Goal: Transaction & Acquisition: Purchase product/service

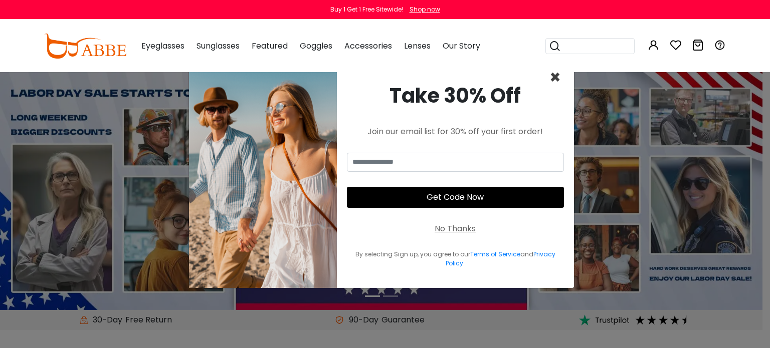
click at [556, 74] on span "×" at bounding box center [555, 78] width 12 height 26
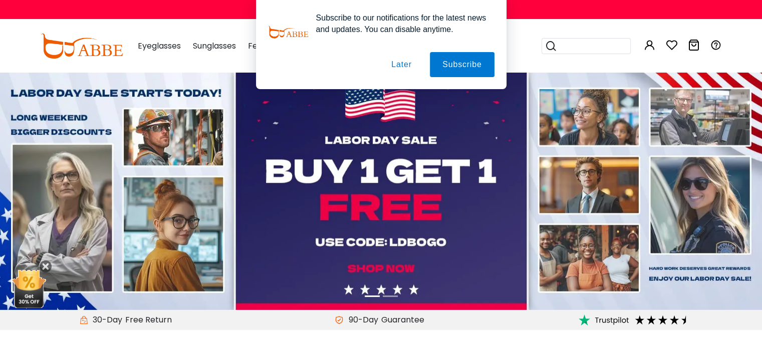
click at [403, 68] on button "Later" at bounding box center [401, 64] width 45 height 25
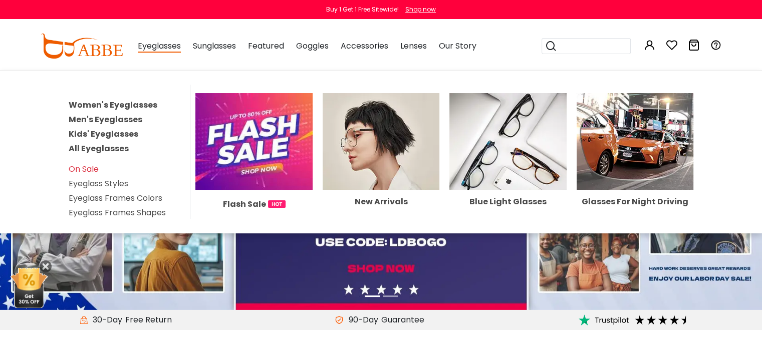
click at [142, 104] on link "Women's Eyeglasses" at bounding box center [113, 105] width 89 height 12
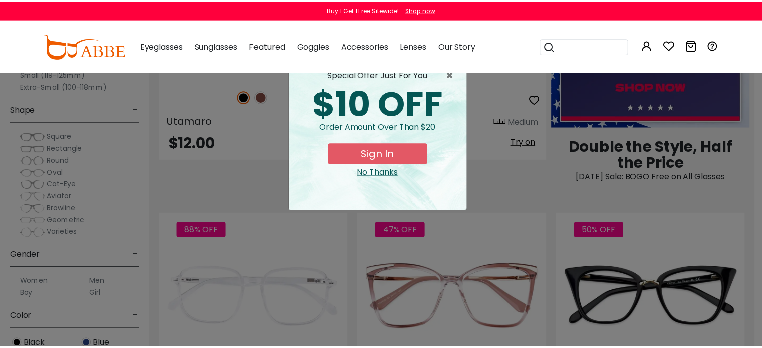
scroll to position [601, 0]
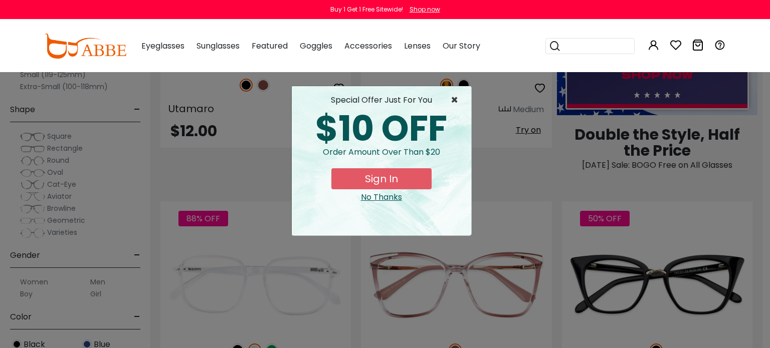
click at [455, 100] on span "×" at bounding box center [456, 100] width 13 height 12
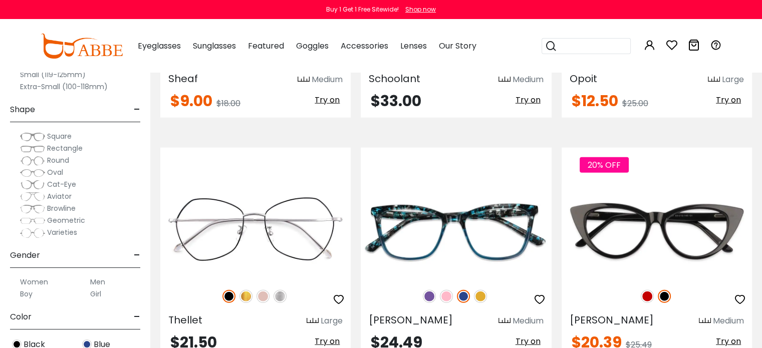
scroll to position [2605, 0]
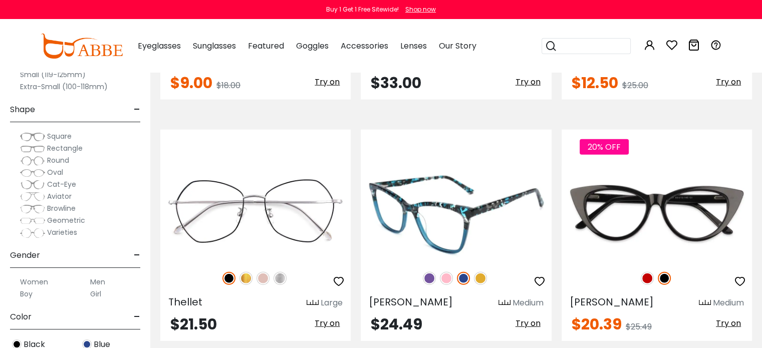
click at [428, 277] on img at bounding box center [429, 278] width 13 height 13
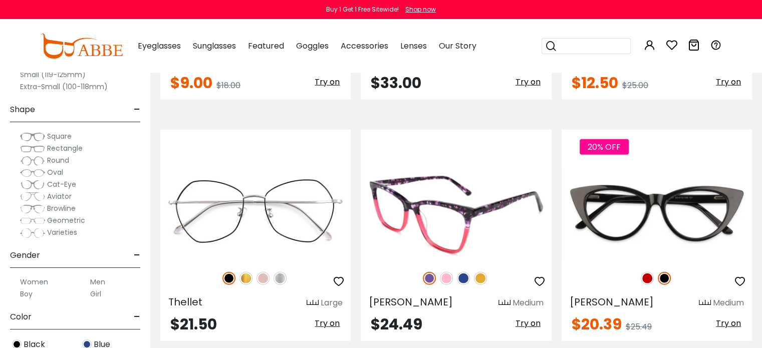
click at [446, 276] on img at bounding box center [446, 278] width 13 height 13
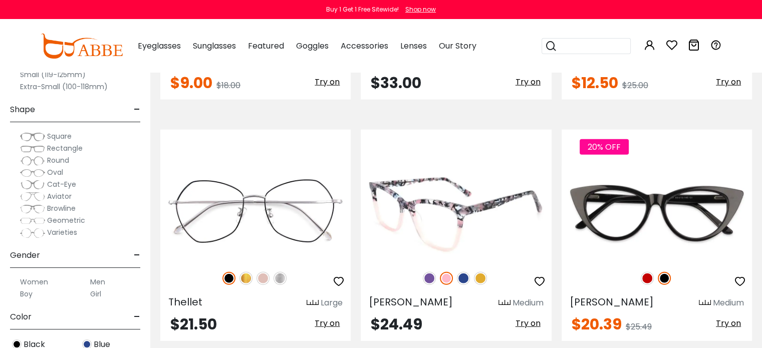
click at [460, 272] on img at bounding box center [463, 278] width 13 height 13
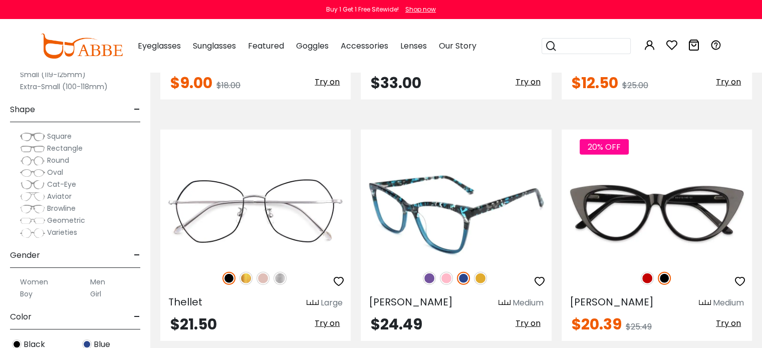
click at [484, 272] on img at bounding box center [480, 278] width 13 height 13
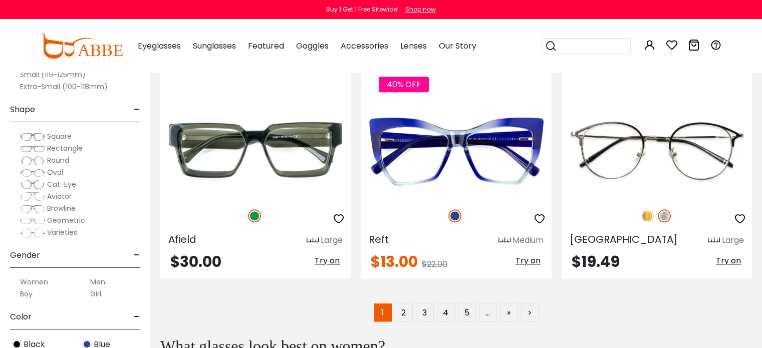
scroll to position [4860, 0]
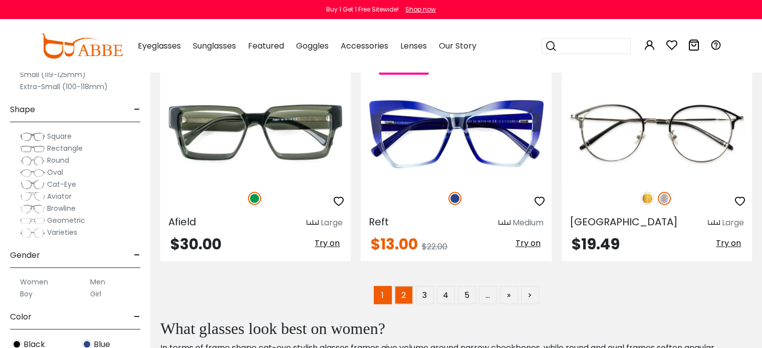
click at [407, 289] on link "2" at bounding box center [404, 295] width 18 height 18
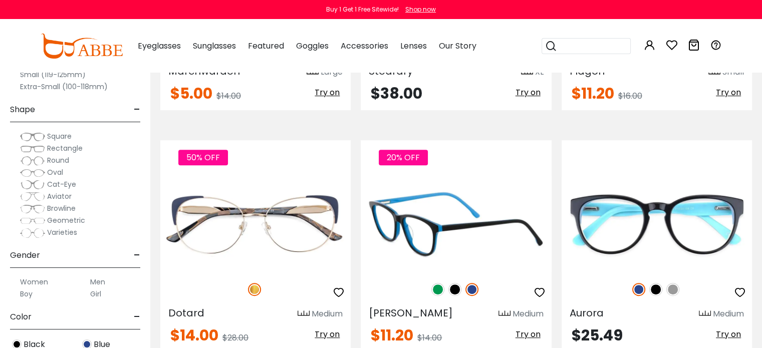
scroll to position [401, 0]
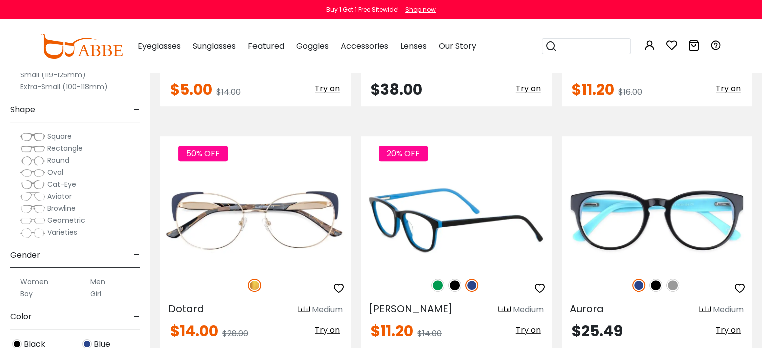
click at [437, 284] on img at bounding box center [437, 285] width 13 height 13
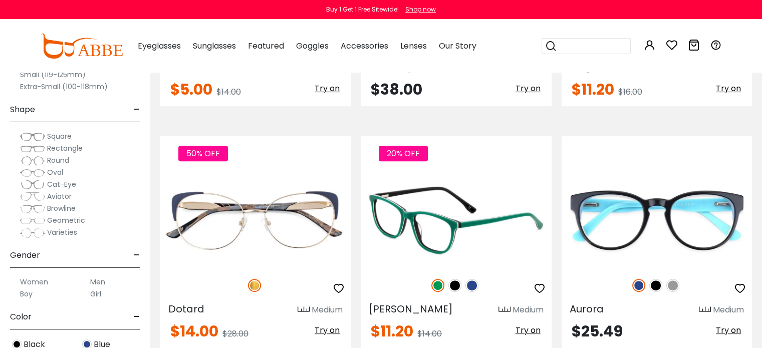
click at [473, 286] on img at bounding box center [471, 285] width 13 height 13
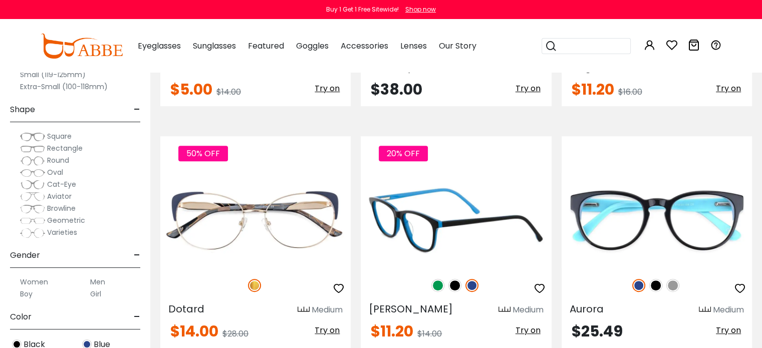
click at [434, 285] on img at bounding box center [437, 285] width 13 height 13
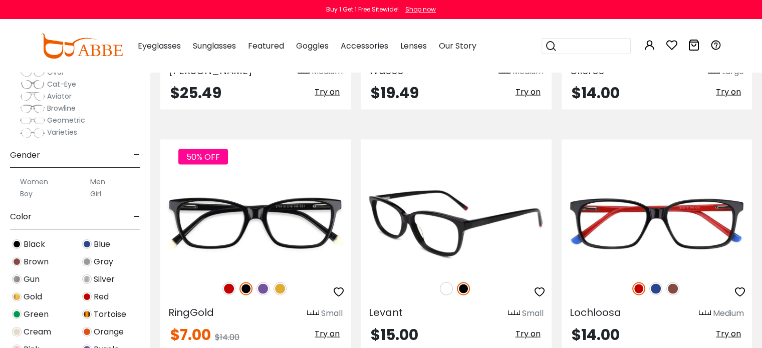
scroll to position [2104, 0]
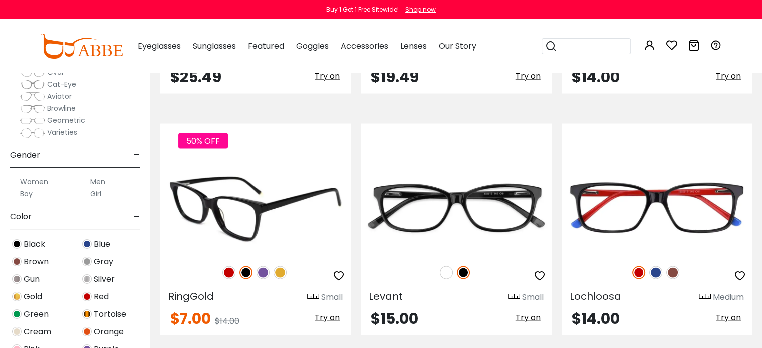
click at [228, 267] on img at bounding box center [228, 273] width 13 height 13
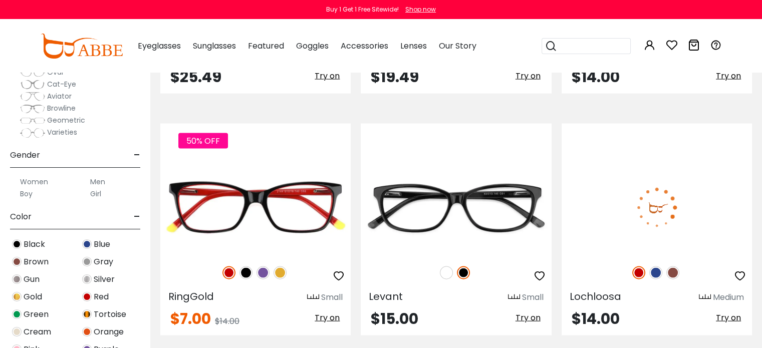
click at [639, 270] on img at bounding box center [638, 273] width 13 height 13
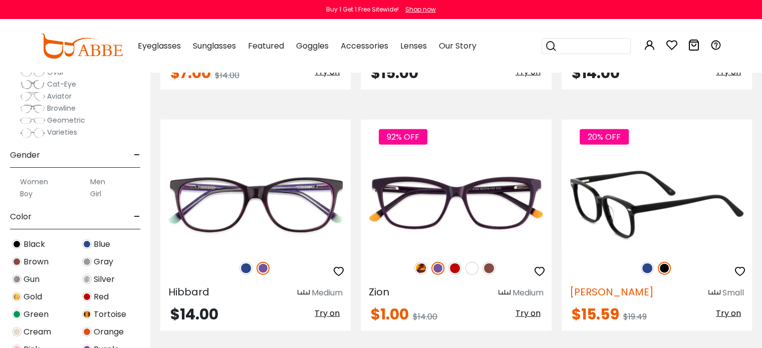
scroll to position [2355, 0]
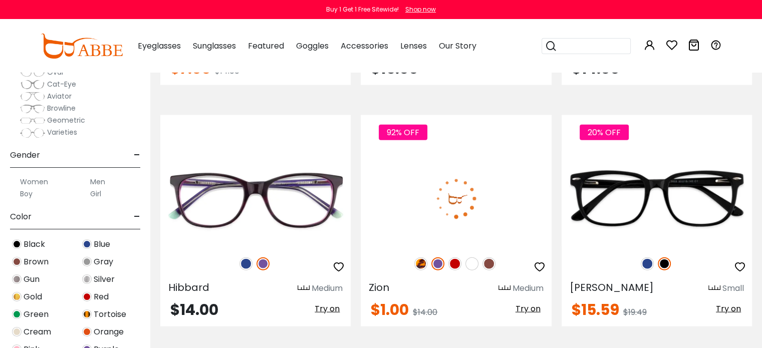
click at [455, 259] on img at bounding box center [454, 264] width 13 height 13
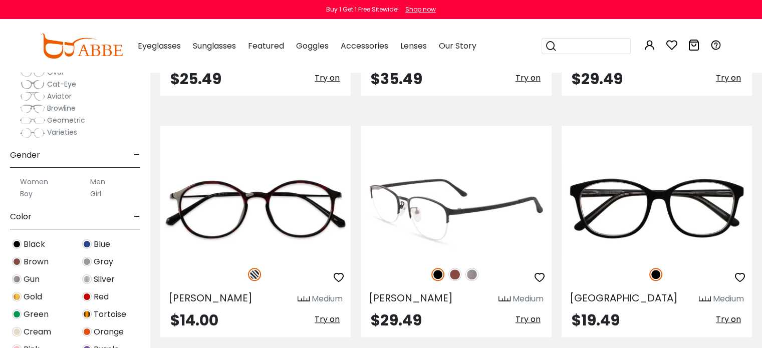
scroll to position [4860, 0]
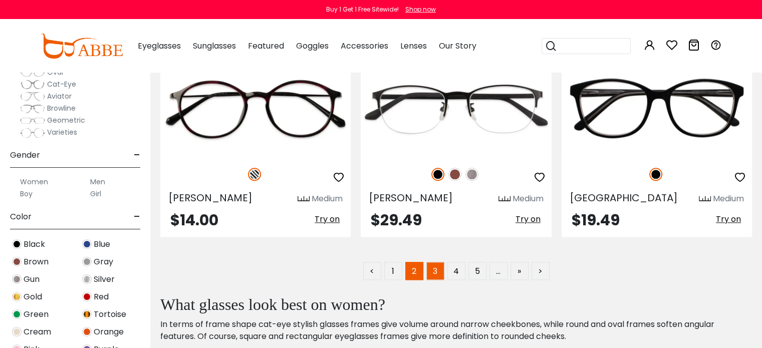
click at [436, 264] on link "3" at bounding box center [435, 271] width 18 height 18
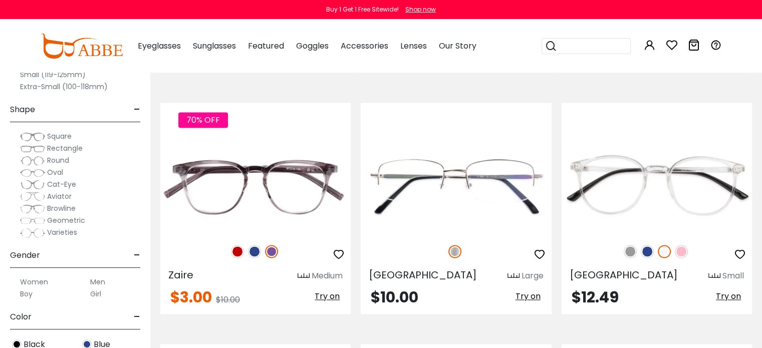
scroll to position [1403, 0]
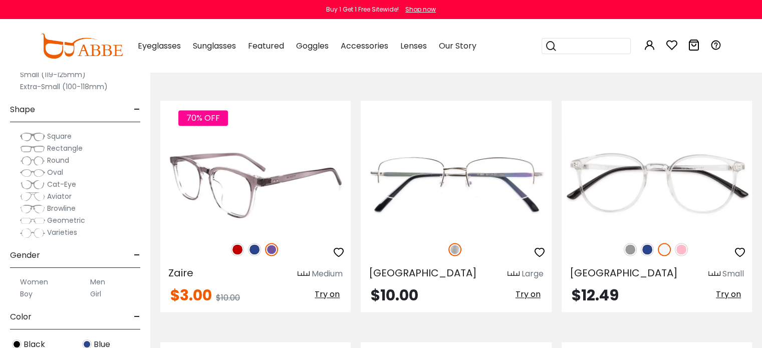
click at [237, 246] on img at bounding box center [237, 249] width 13 height 13
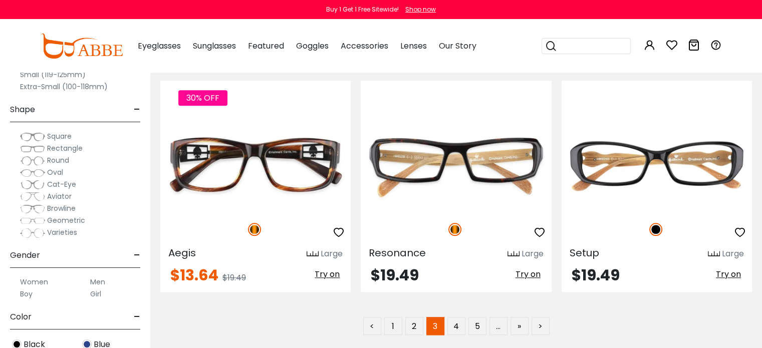
scroll to position [4860, 0]
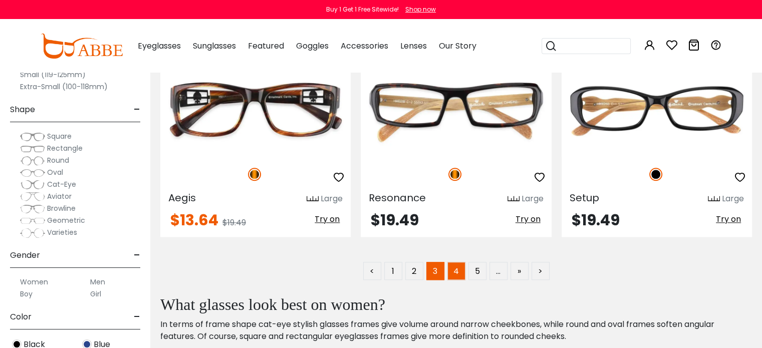
click at [454, 265] on link "4" at bounding box center [456, 271] width 18 height 18
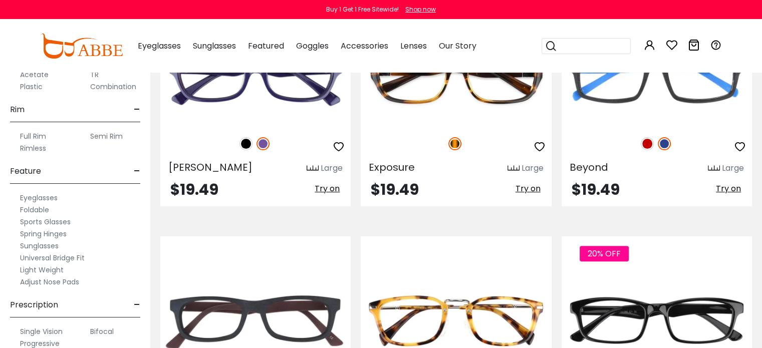
scroll to position [527, 0]
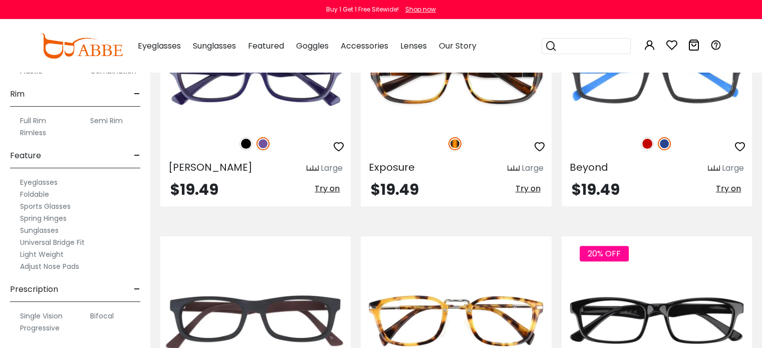
click at [38, 327] on label "Progressive" at bounding box center [40, 328] width 40 height 12
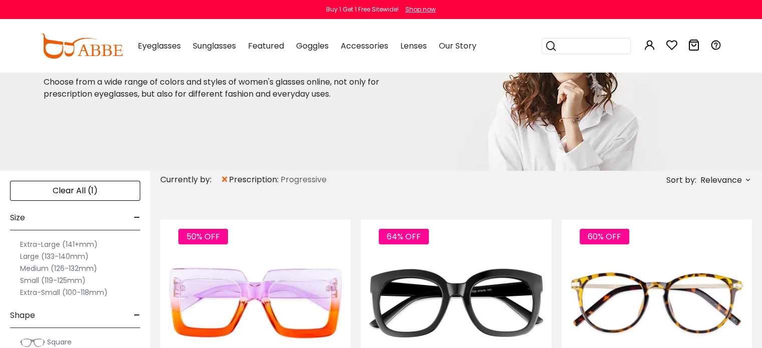
scroll to position [100, 0]
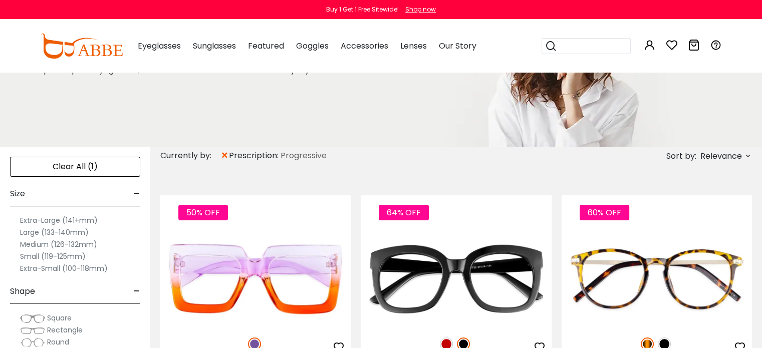
click at [35, 258] on label "Small (119-125mm)" at bounding box center [53, 257] width 66 height 12
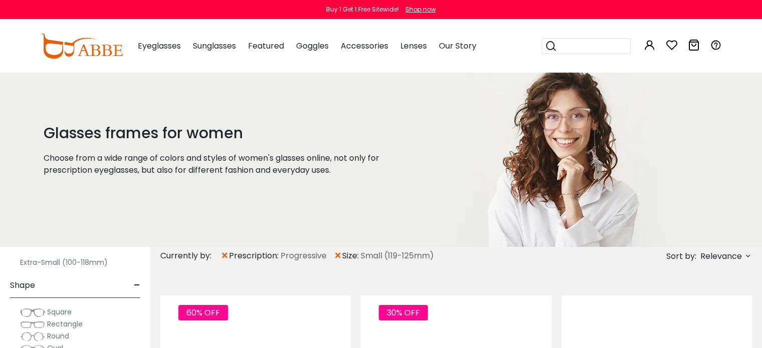
scroll to position [100, 0]
click at [40, 320] on img at bounding box center [32, 319] width 25 height 10
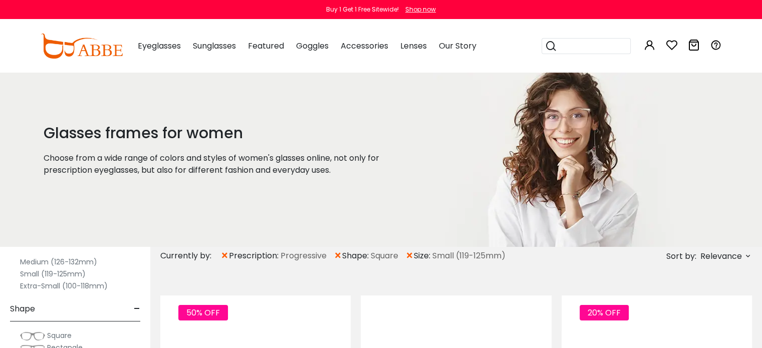
scroll to position [100, 0]
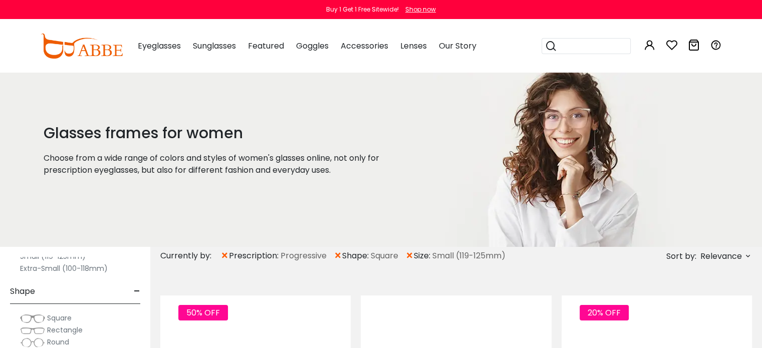
click at [52, 329] on span "Rectangle" at bounding box center [65, 330] width 36 height 10
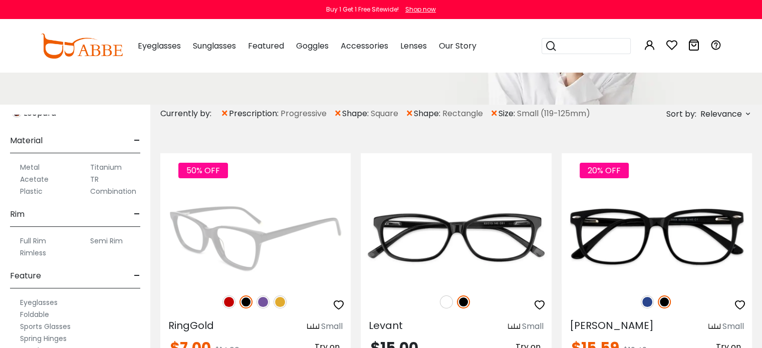
scroll to position [150, 0]
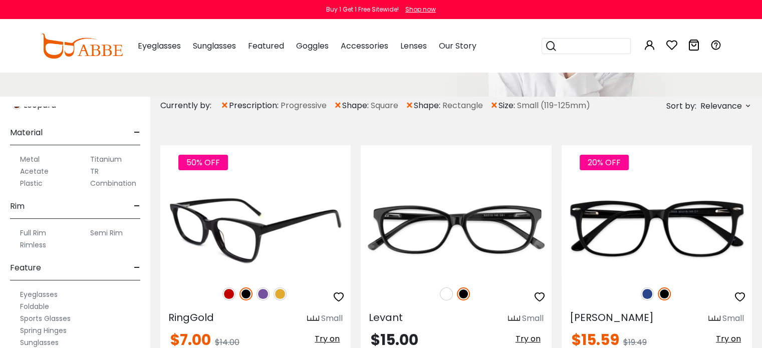
click at [226, 292] on img at bounding box center [228, 294] width 13 height 13
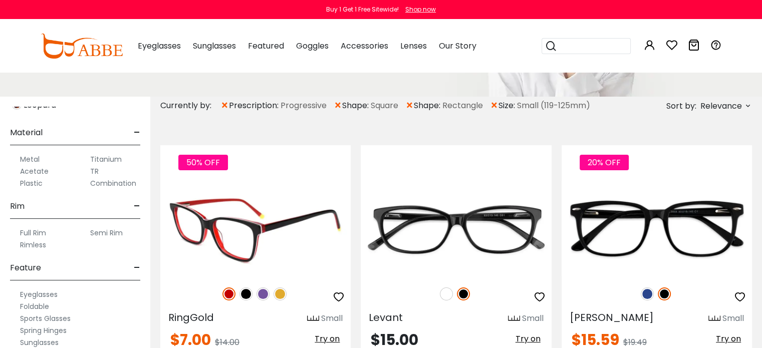
click at [257, 227] on img at bounding box center [255, 228] width 190 height 95
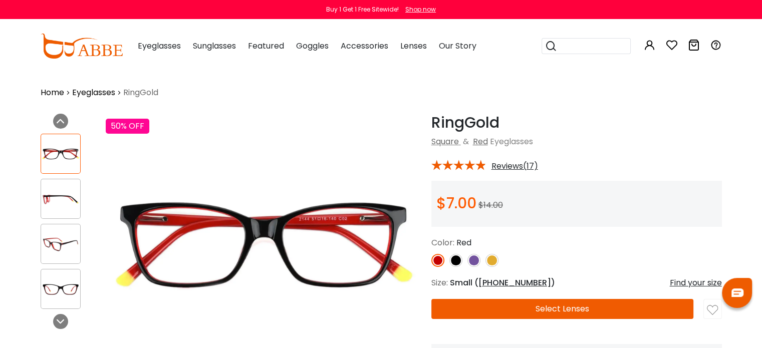
click at [470, 260] on img at bounding box center [473, 260] width 13 height 13
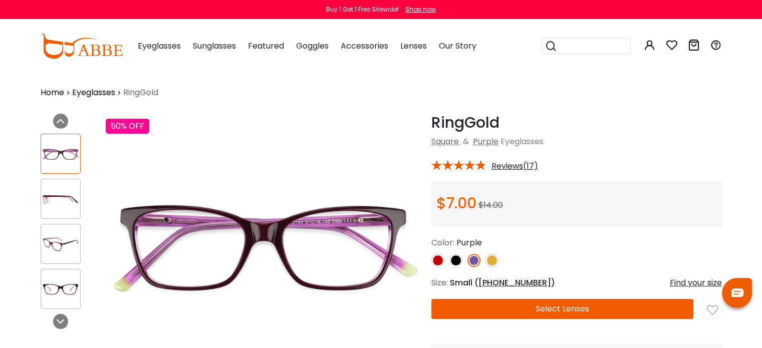
click at [493, 259] on img at bounding box center [492, 260] width 13 height 13
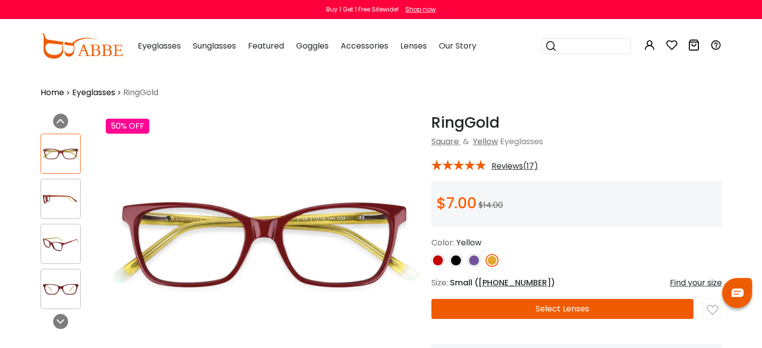
click at [457, 259] on img at bounding box center [455, 260] width 13 height 13
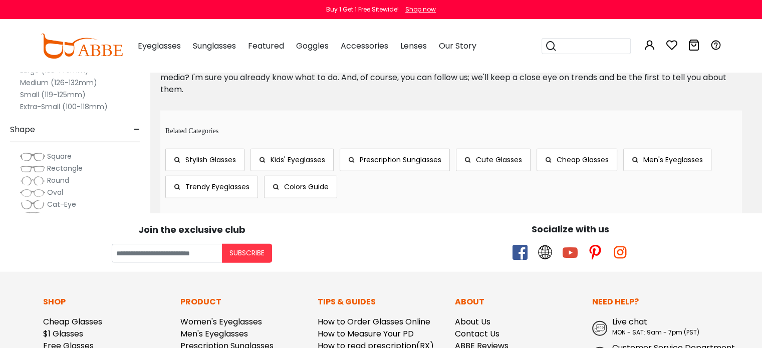
scroll to position [2455, 0]
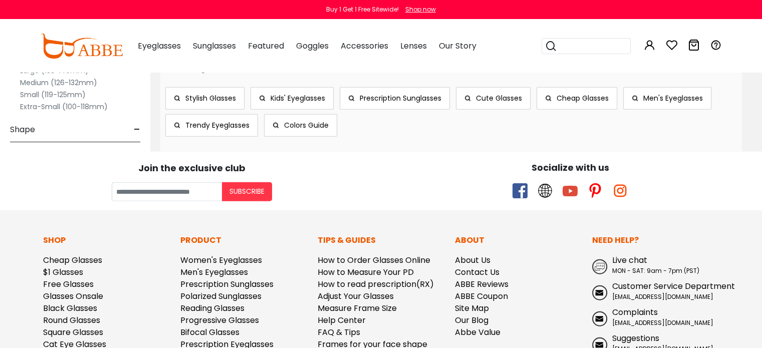
click at [216, 124] on span "Trendy Eyeglasses" at bounding box center [217, 125] width 64 height 10
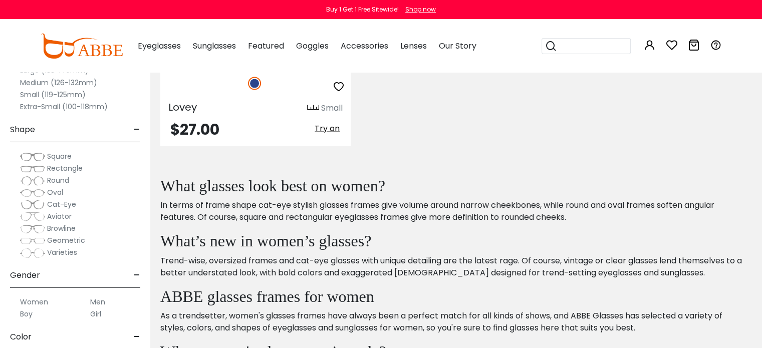
scroll to position [1904, 0]
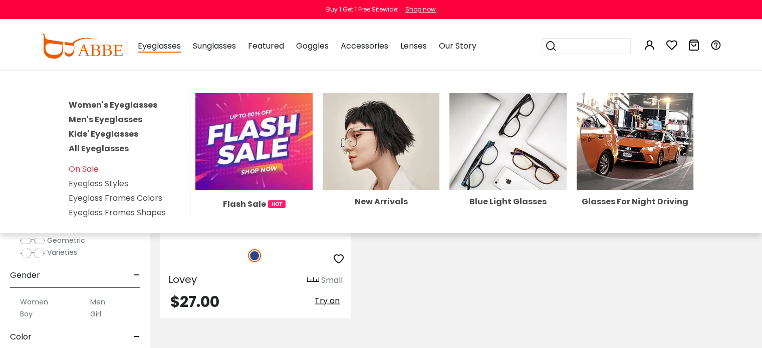
click at [648, 160] on img at bounding box center [635, 141] width 117 height 97
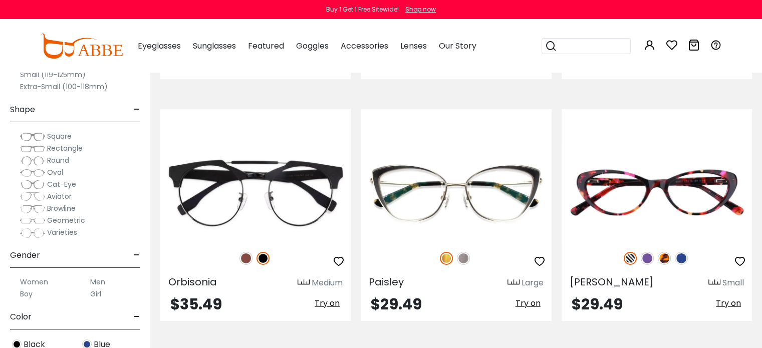
scroll to position [3107, 0]
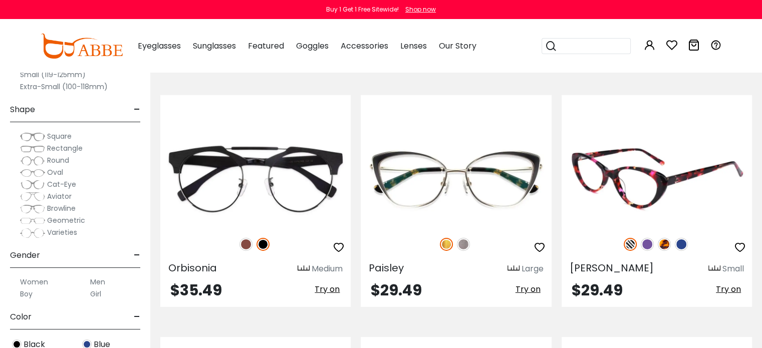
click at [680, 240] on img at bounding box center [681, 244] width 13 height 13
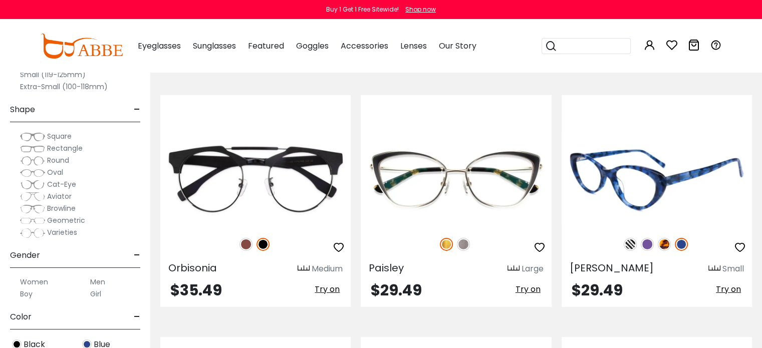
click at [665, 240] on img at bounding box center [664, 244] width 13 height 13
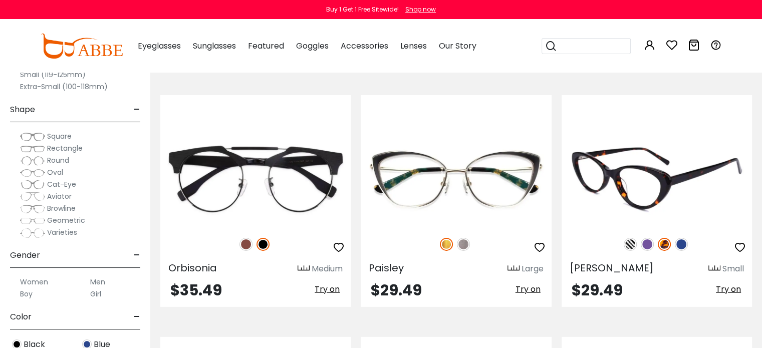
click at [647, 240] on img at bounding box center [647, 244] width 13 height 13
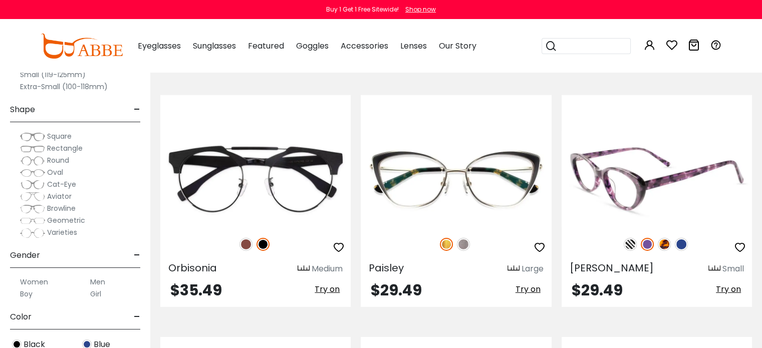
click at [630, 241] on img at bounding box center [630, 244] width 13 height 13
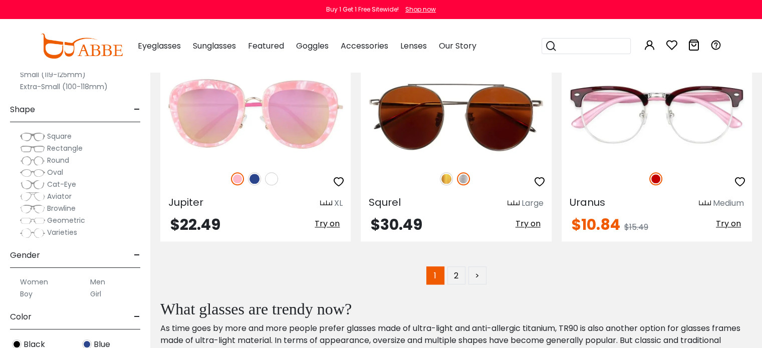
scroll to position [4960, 0]
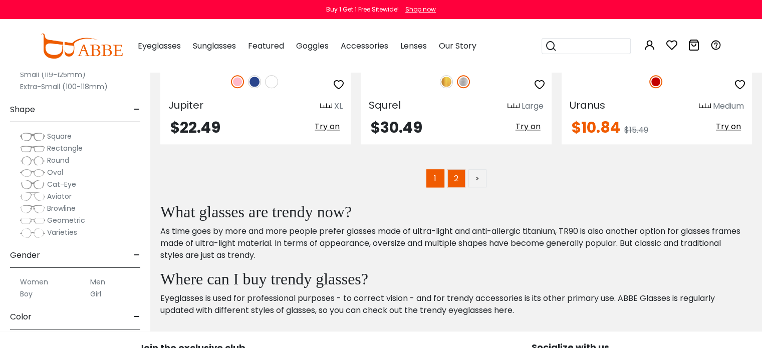
click at [455, 169] on link "2" at bounding box center [456, 178] width 18 height 18
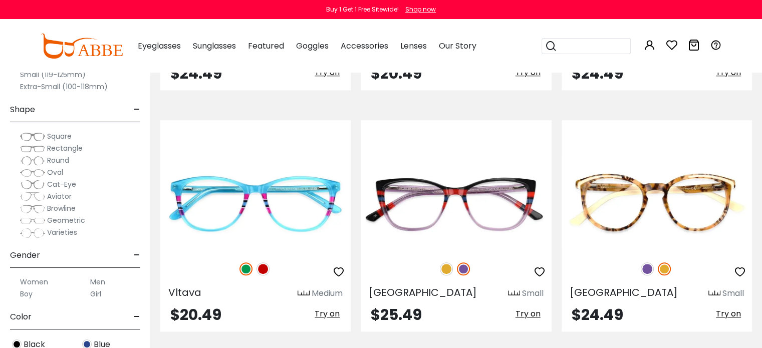
scroll to position [902, 0]
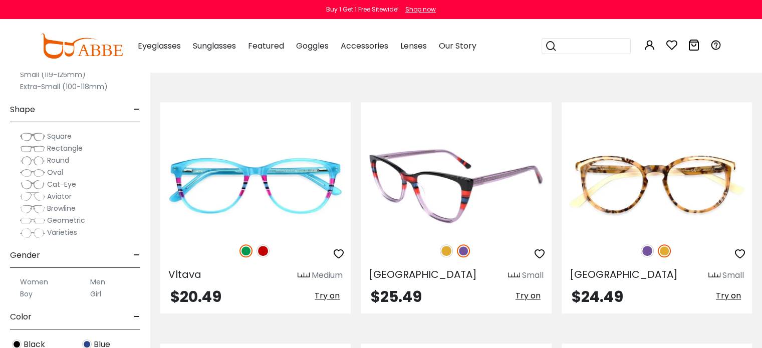
click at [463, 245] on img at bounding box center [463, 251] width 13 height 13
click at [448, 249] on img at bounding box center [446, 251] width 13 height 13
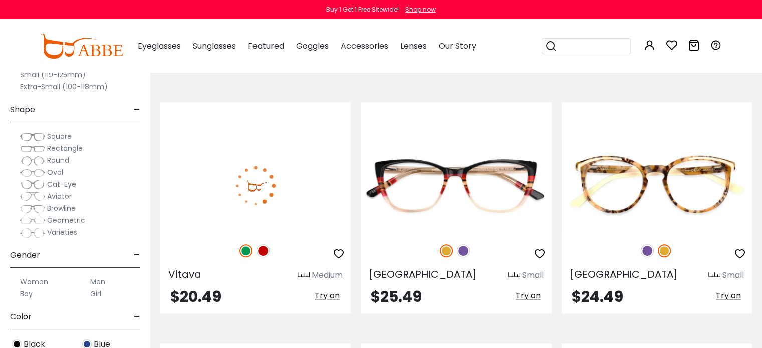
click at [262, 250] on img at bounding box center [263, 251] width 13 height 13
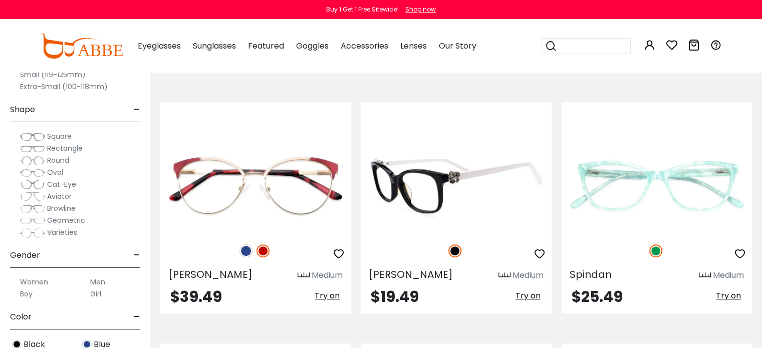
scroll to position [4059, 0]
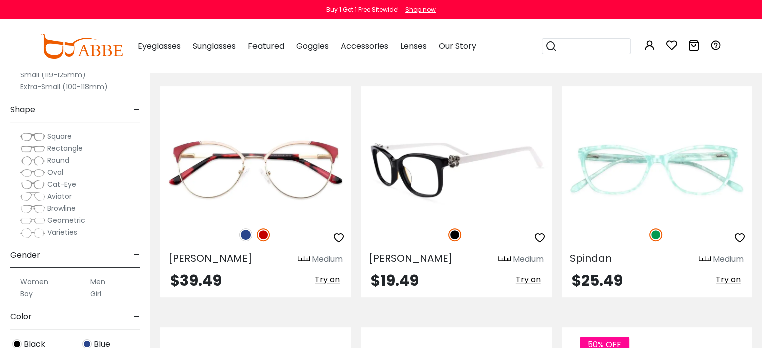
click at [403, 156] on img at bounding box center [456, 169] width 190 height 95
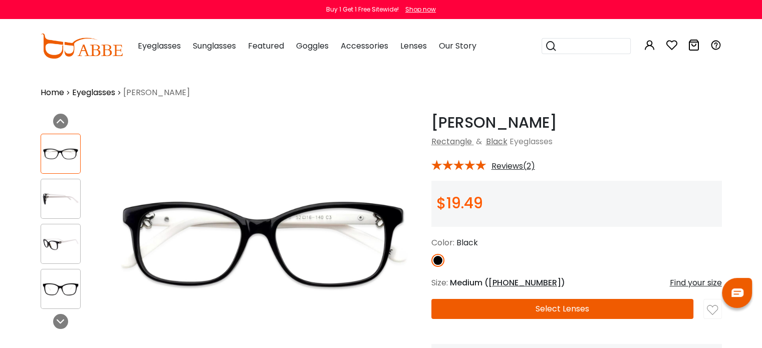
click at [59, 157] on img at bounding box center [60, 154] width 39 height 20
click at [52, 197] on img at bounding box center [60, 199] width 39 height 20
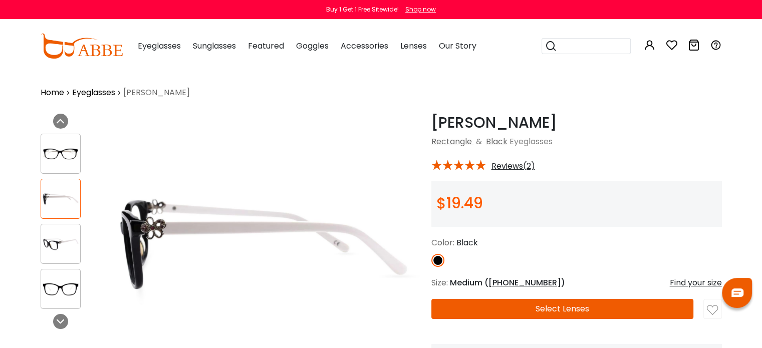
click at [49, 242] on img at bounding box center [60, 244] width 39 height 20
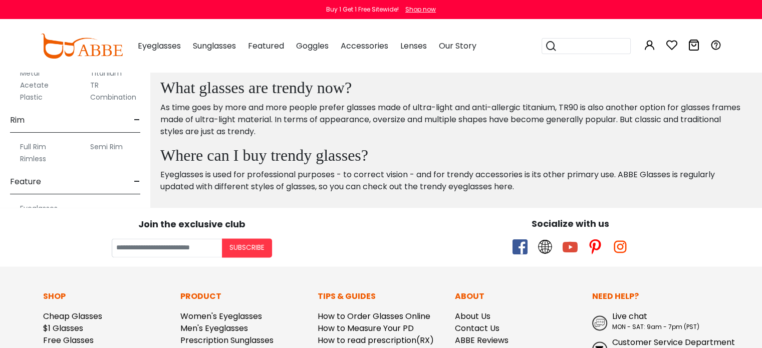
scroll to position [451, 0]
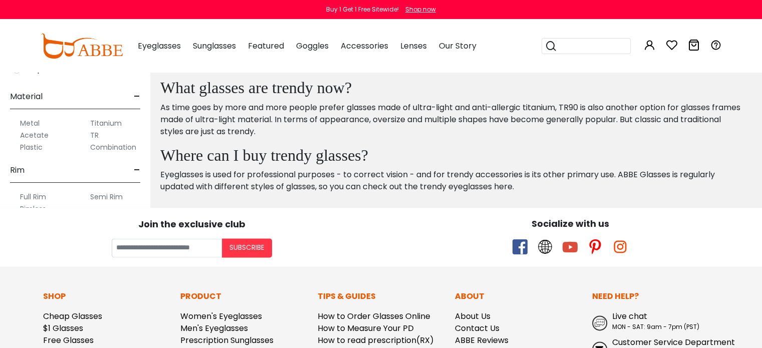
click at [109, 122] on label "Titanium" at bounding box center [106, 123] width 32 height 12
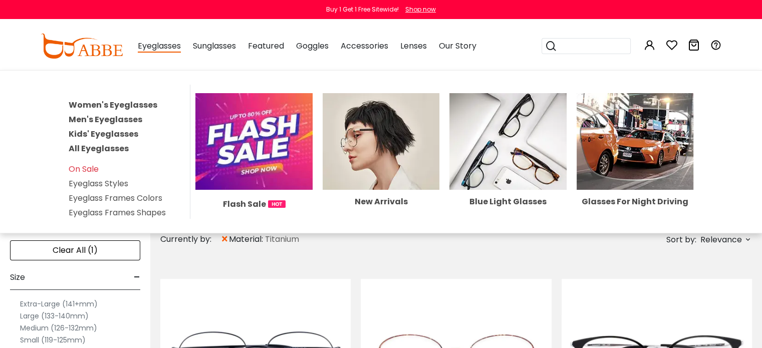
click at [354, 138] on img at bounding box center [381, 141] width 117 height 97
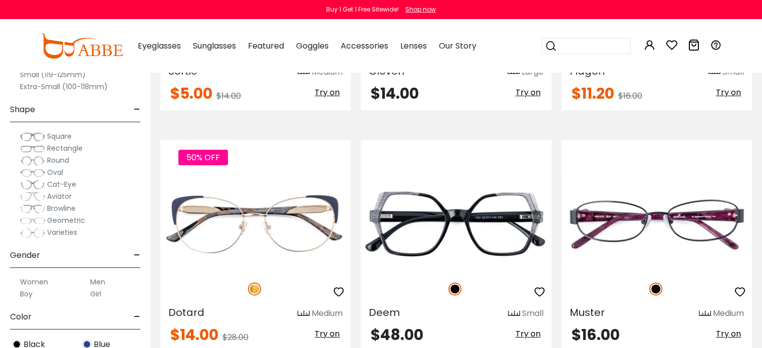
scroll to position [4059, 0]
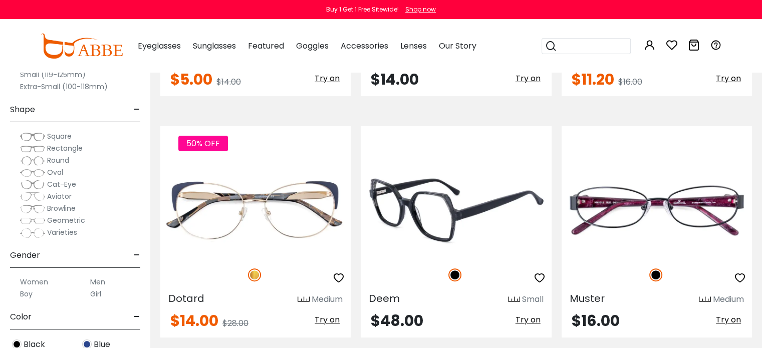
click at [403, 196] on img at bounding box center [456, 209] width 190 height 95
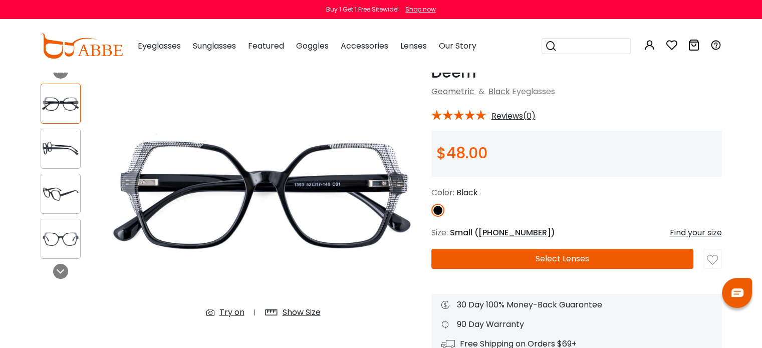
scroll to position [100, 0]
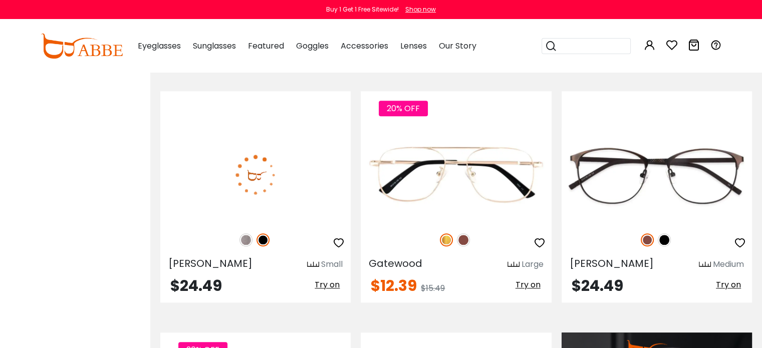
scroll to position [1002, 0]
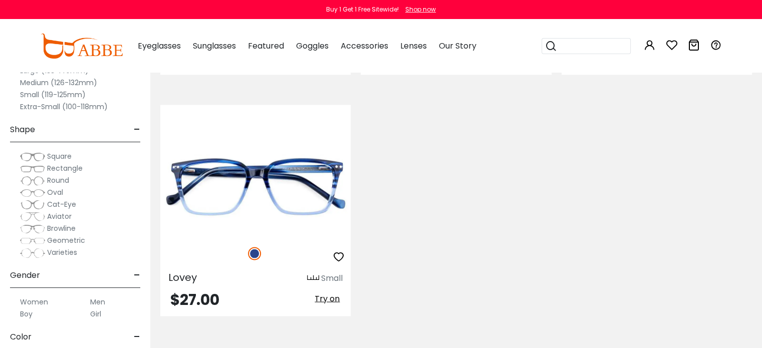
scroll to position [1904, 0]
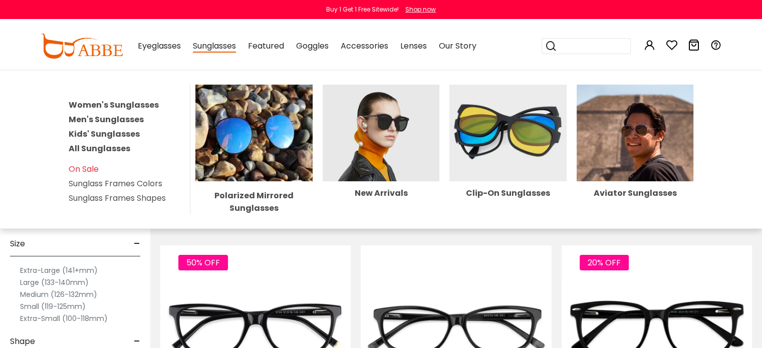
scroll to position [200, 0]
